Goal: Obtain resource: Download file/media

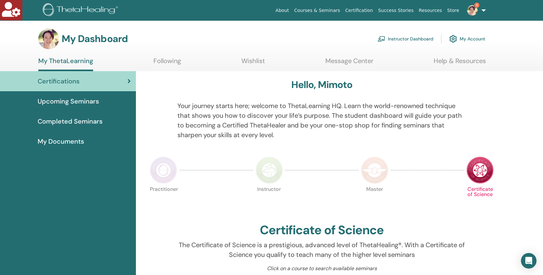
click at [62, 122] on span "Completed Seminars" at bounding box center [70, 122] width 65 height 10
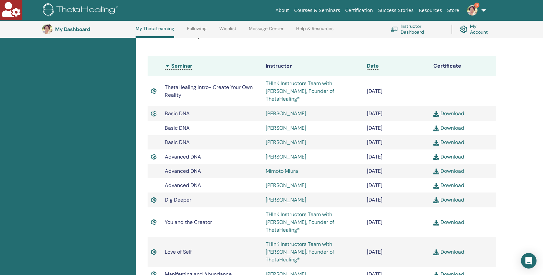
scroll to position [18, 0]
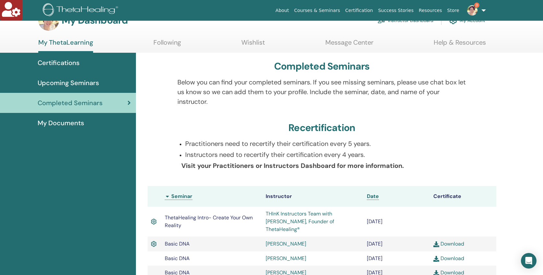
click at [68, 123] on span "My Documents" at bounding box center [61, 123] width 46 height 10
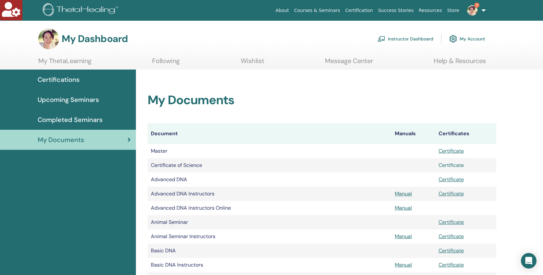
click at [450, 167] on link "Certificate" at bounding box center [450, 165] width 25 height 7
